Goal: Task Accomplishment & Management: Manage account settings

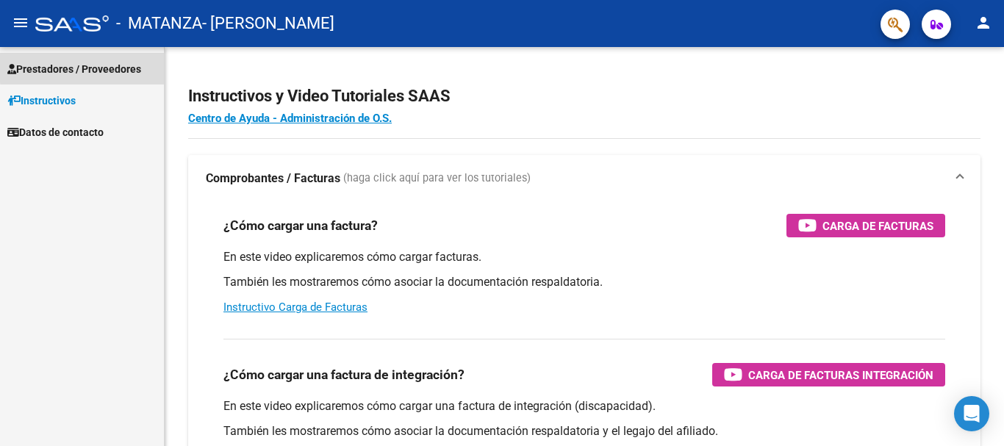
click at [123, 65] on span "Prestadores / Proveedores" at bounding box center [74, 69] width 134 height 16
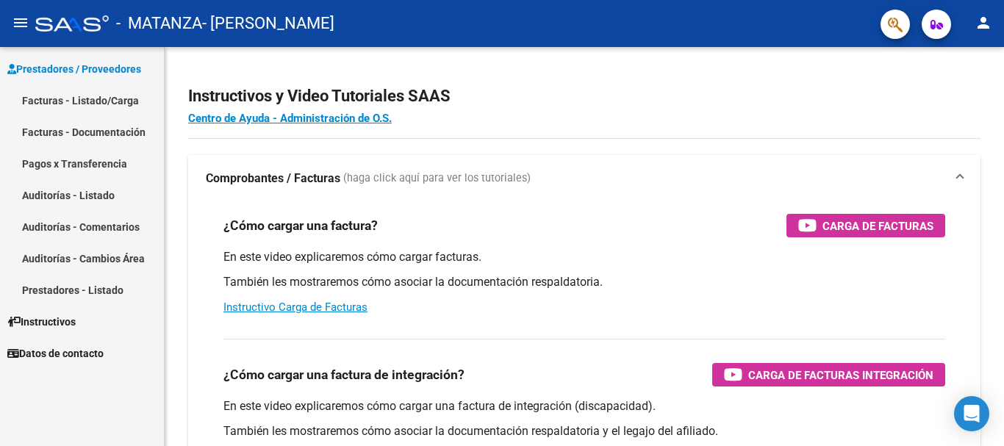
click at [114, 104] on link "Facturas - Listado/Carga" at bounding box center [82, 101] width 164 height 32
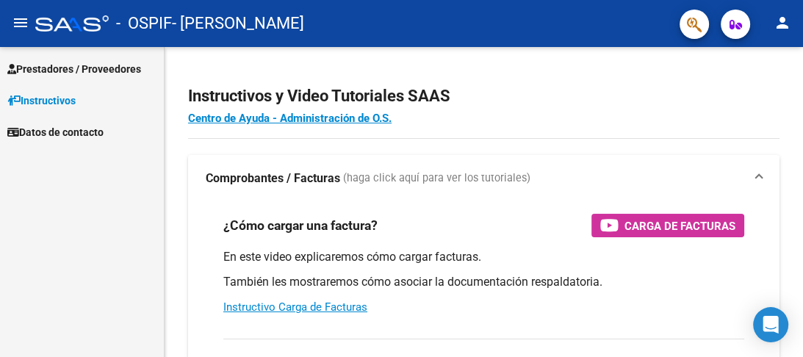
click at [117, 68] on span "Prestadores / Proveedores" at bounding box center [74, 69] width 134 height 16
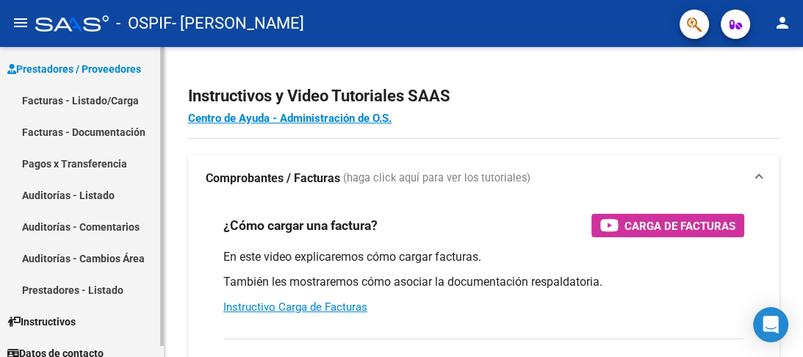
click at [90, 107] on link "Facturas - Listado/Carga" at bounding box center [82, 101] width 164 height 32
